Goal: Find specific page/section: Find specific page/section

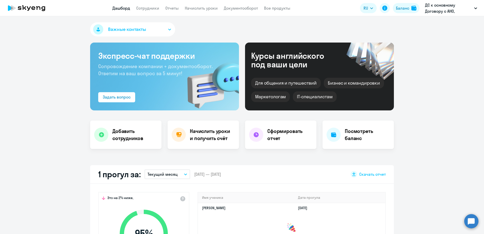
select select "30"
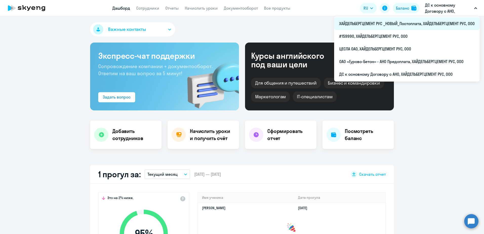
click at [425, 23] on li "ХАЙДЕЛЬБЕРГЦЕМЕНТ РУС _НОВЫЙ_Постоплата, ХАЙДЕЛЬБЕРГЦЕМЕНТ РУС, ООО" at bounding box center [406, 23] width 145 height 13
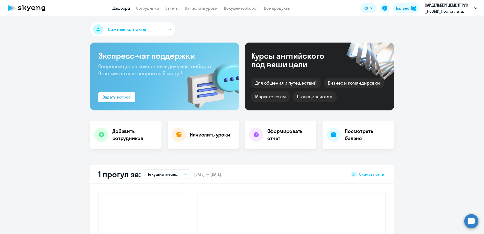
click at [154, 4] on app-header "Дашборд Сотрудники Отчеты Начислить уроки Документооборот Все продукты Дашборд …" at bounding box center [242, 8] width 484 height 16
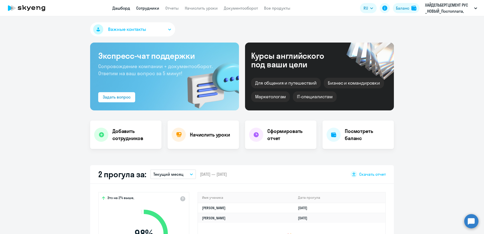
click at [154, 9] on link "Сотрудники" at bounding box center [147, 8] width 23 height 5
select select "30"
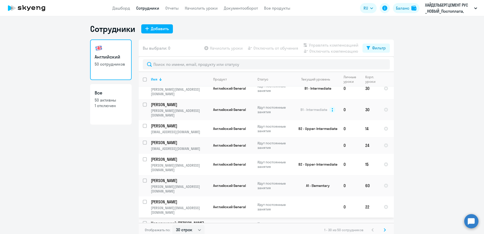
scroll to position [238, 0]
